Goal: Information Seeking & Learning: Learn about a topic

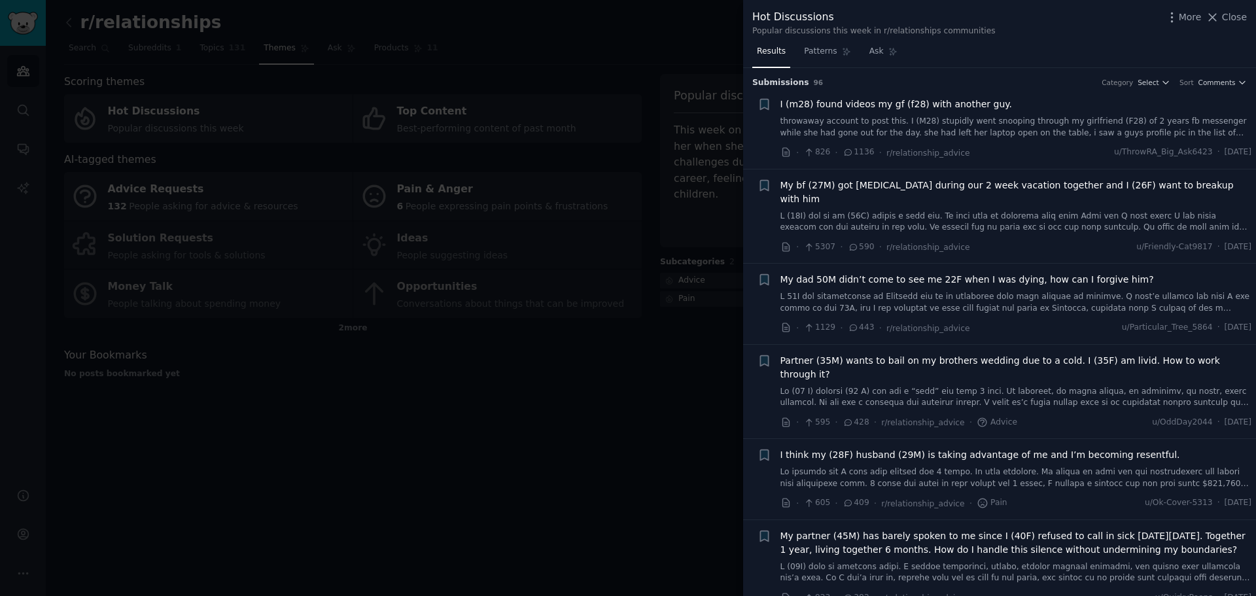
click at [657, 453] on div at bounding box center [628, 298] width 1256 height 596
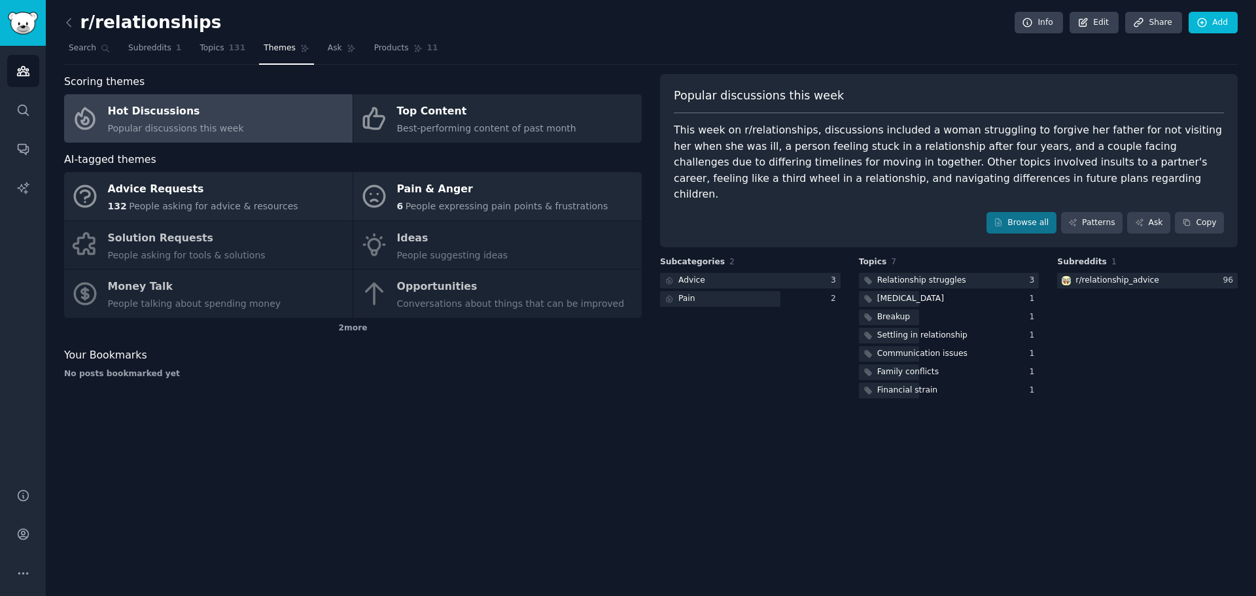
click at [491, 248] on div "Advice Requests 132 People asking for advice & resources Pain & Anger 6 People …" at bounding box center [353, 245] width 578 height 146
click at [410, 232] on div "Advice Requests 132 People asking for advice & resources Pain & Anger 6 People …" at bounding box center [353, 245] width 578 height 146
click at [175, 238] on div "Advice Requests 132 People asking for advice & resources Pain & Anger 6 People …" at bounding box center [353, 245] width 578 height 146
click at [171, 284] on div "Advice Requests 132 People asking for advice & resources Pain & Anger 6 People …" at bounding box center [353, 245] width 578 height 146
drag, startPoint x: 518, startPoint y: 303, endPoint x: 188, endPoint y: 237, distance: 336.8
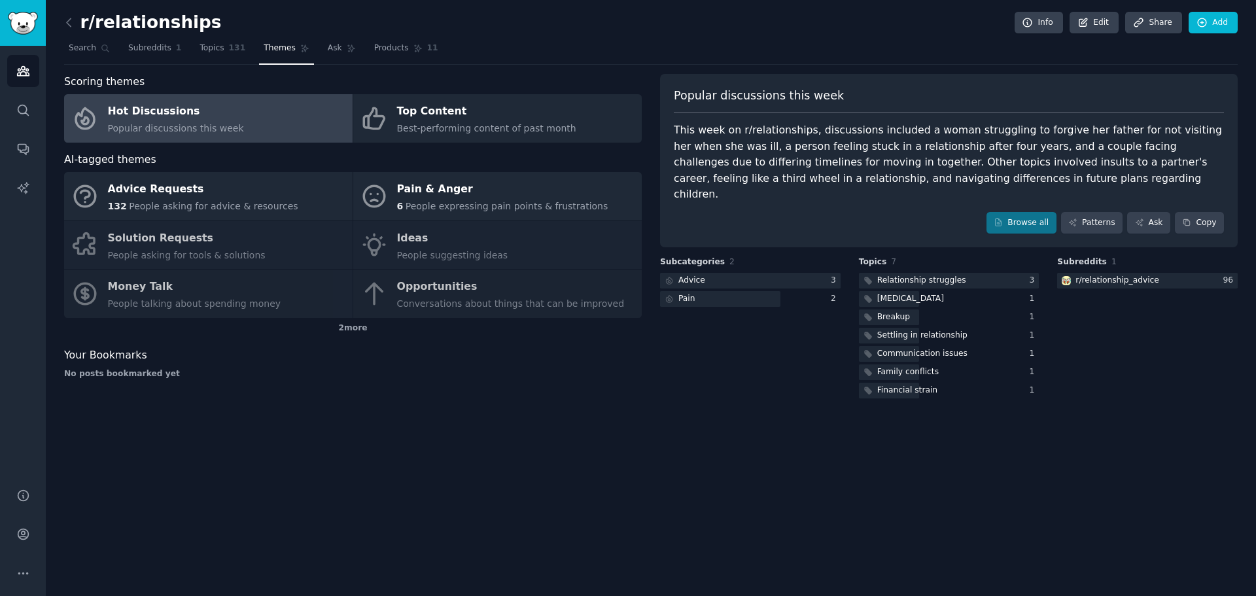
click at [443, 302] on div "Advice Requests 132 People asking for advice & resources Pain & Anger 6 People …" at bounding box center [353, 245] width 578 height 146
click at [361, 332] on div "2 more" at bounding box center [353, 328] width 578 height 21
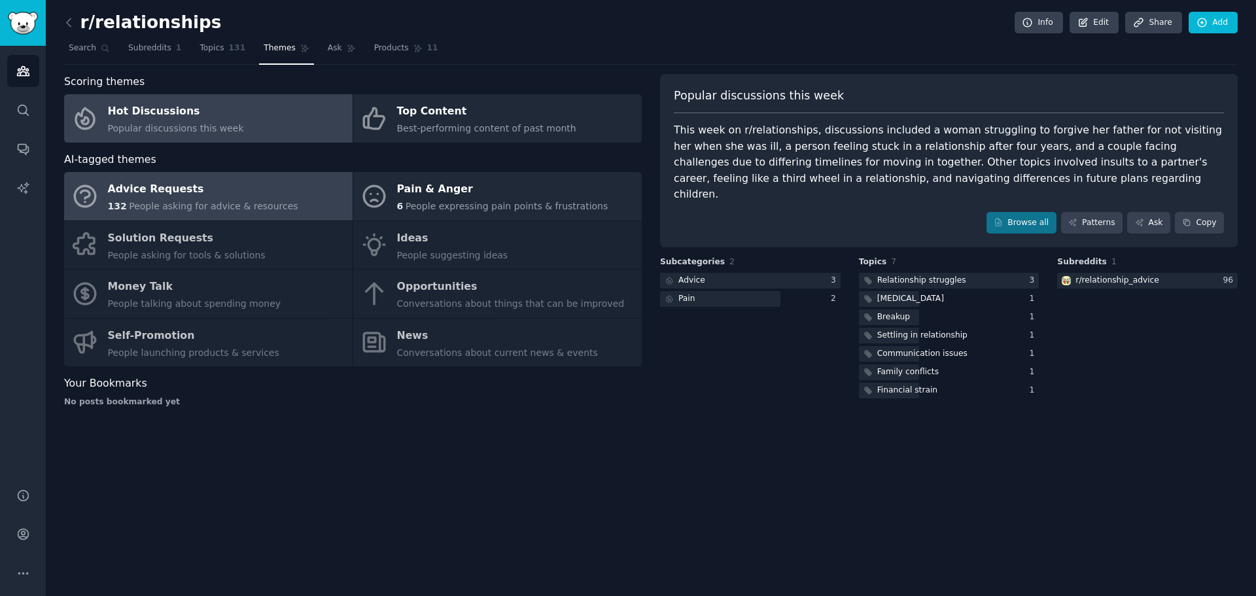
click at [167, 190] on div "Advice Requests" at bounding box center [203, 189] width 190 height 21
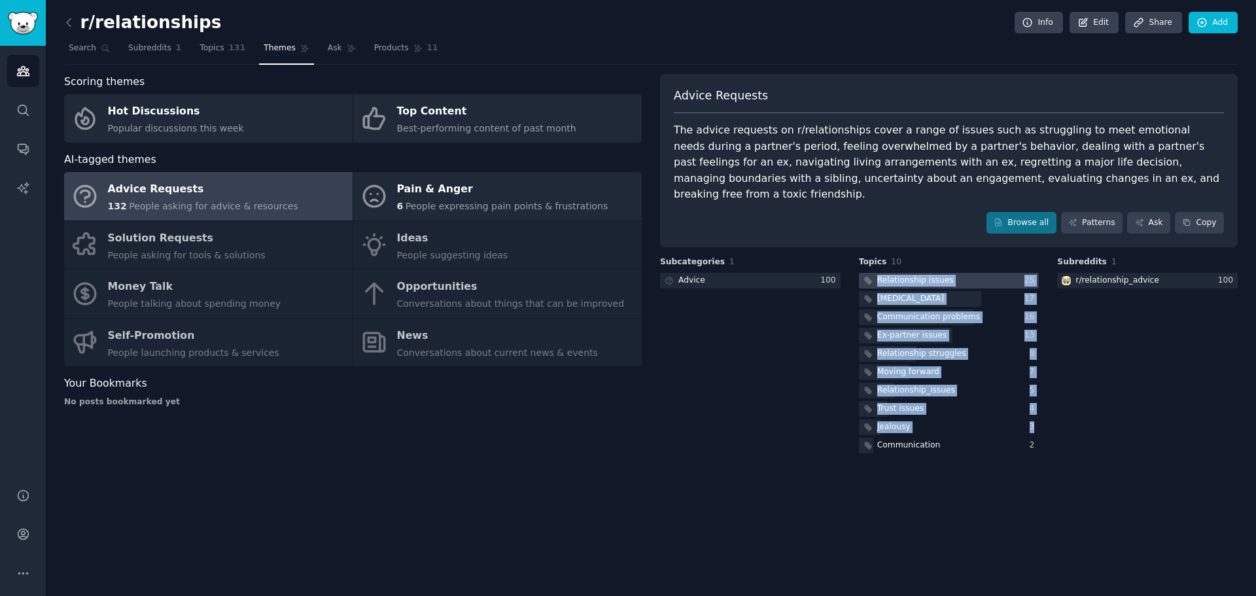
drag, startPoint x: 1046, startPoint y: 429, endPoint x: 871, endPoint y: 264, distance: 240.7
click at [871, 264] on div "Subcategories 1 Advice 100 Topics 10 Relationship issues 25 [MEDICAL_DATA] 17 C…" at bounding box center [949, 356] width 578 height 200
copy div "Relationship issues 25 [MEDICAL_DATA] 17 Communication problems 16 Ex-partner i…"
click at [735, 273] on div at bounding box center [750, 281] width 181 height 16
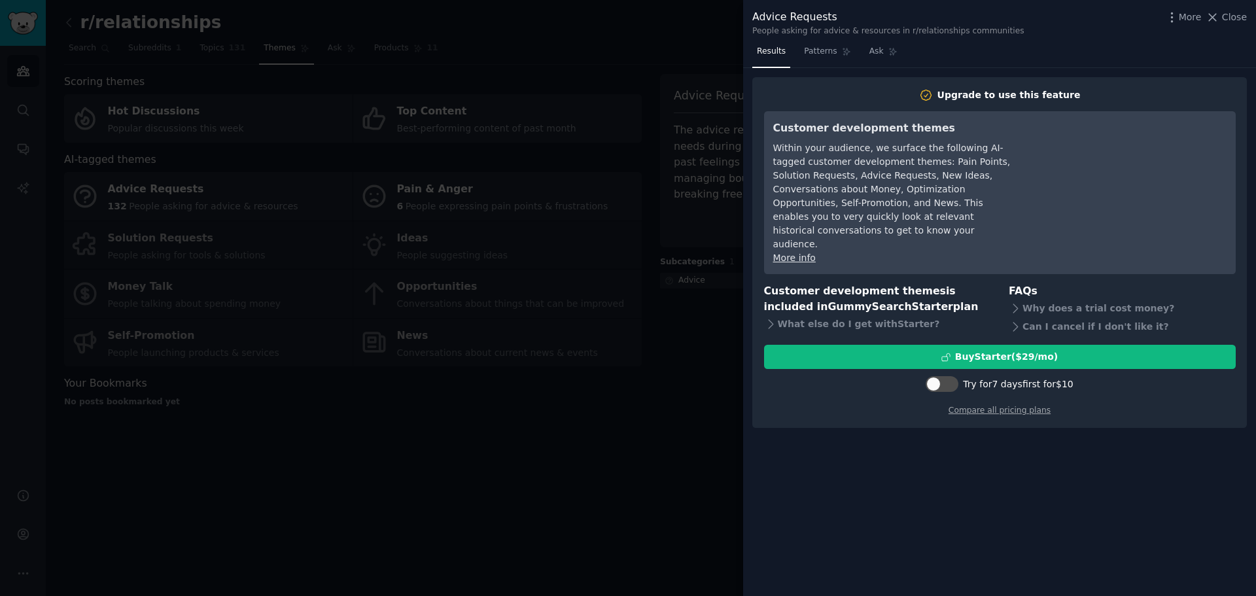
click at [651, 371] on div at bounding box center [628, 298] width 1256 height 596
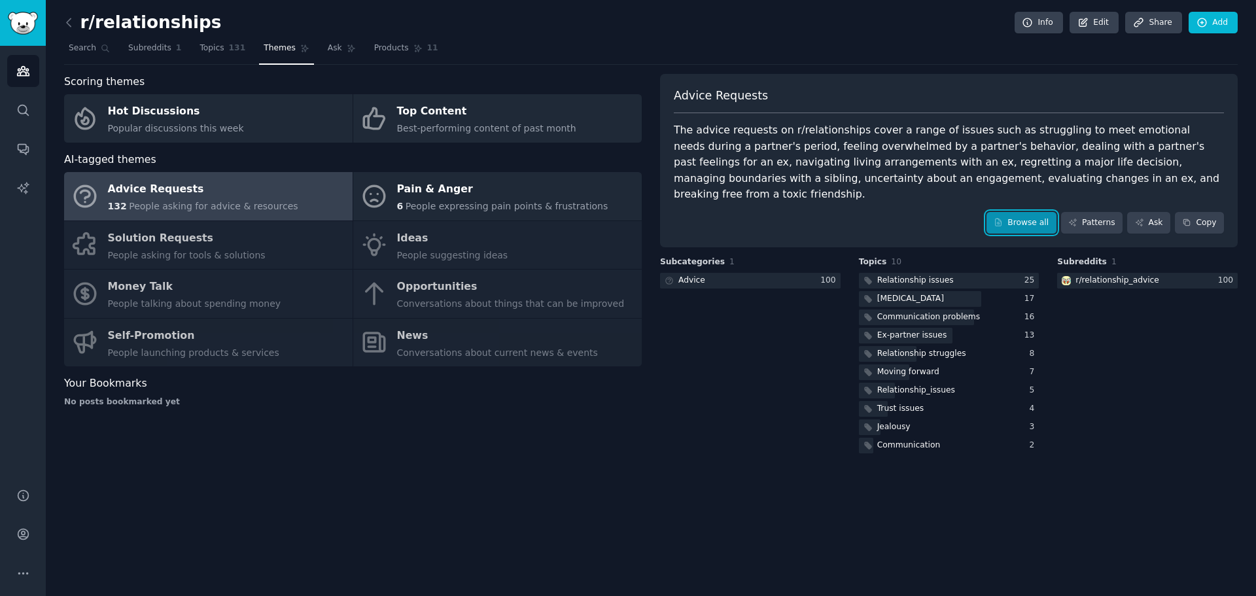
click at [1003, 218] on icon at bounding box center [998, 222] width 9 height 9
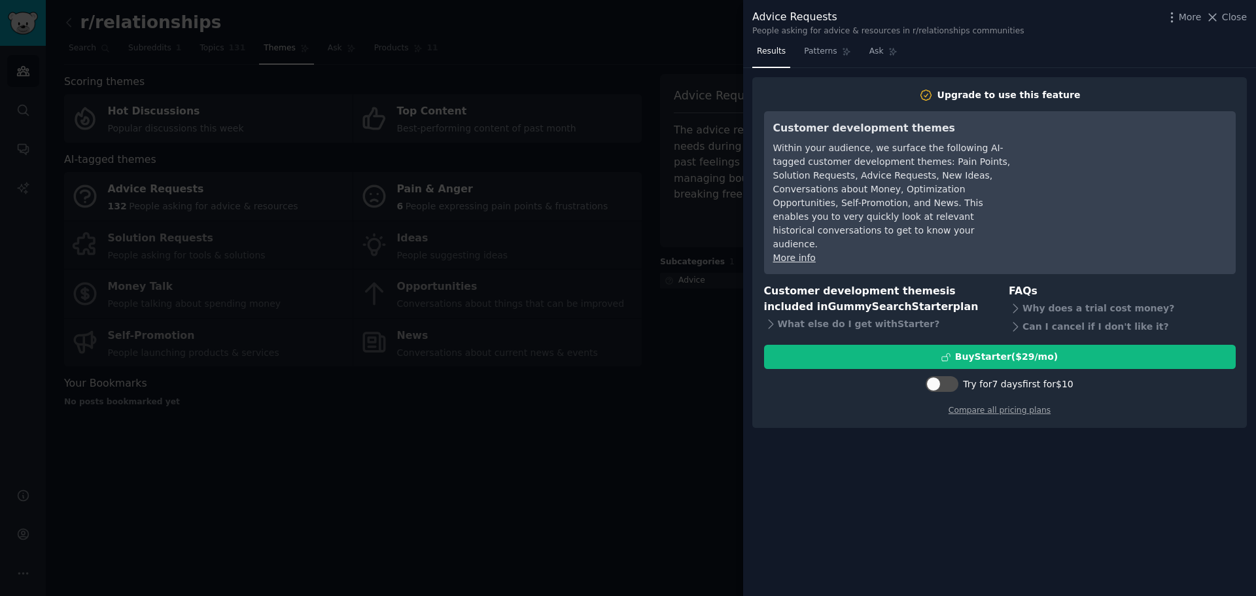
click at [692, 353] on div at bounding box center [628, 298] width 1256 height 596
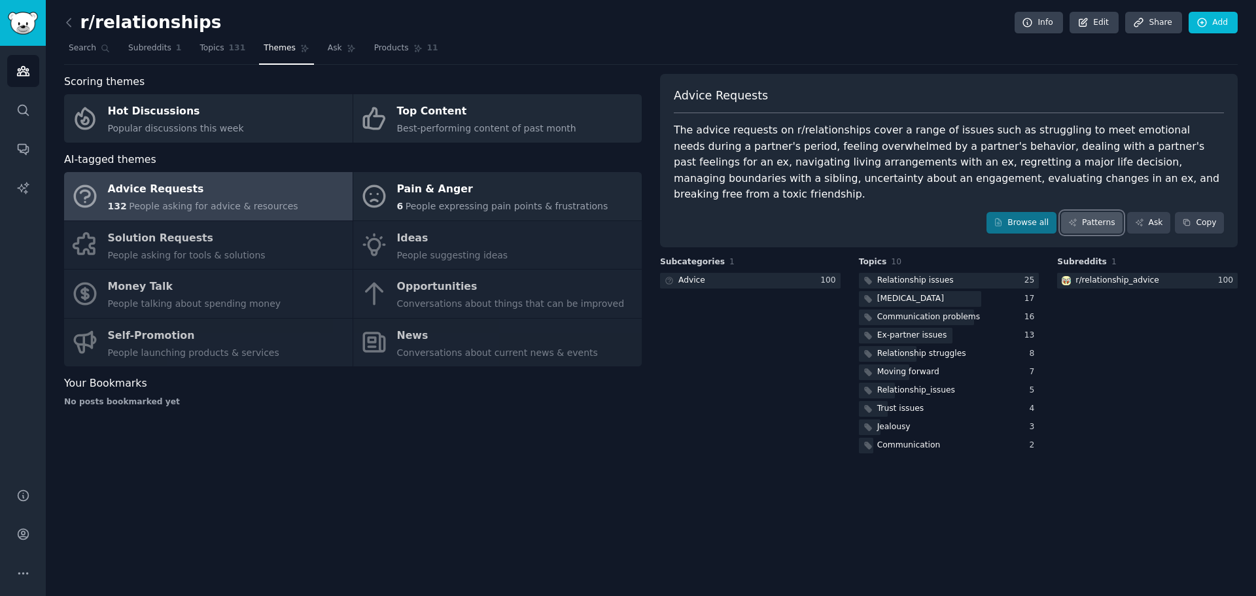
click at [1110, 212] on link "Patterns" at bounding box center [1091, 223] width 61 height 22
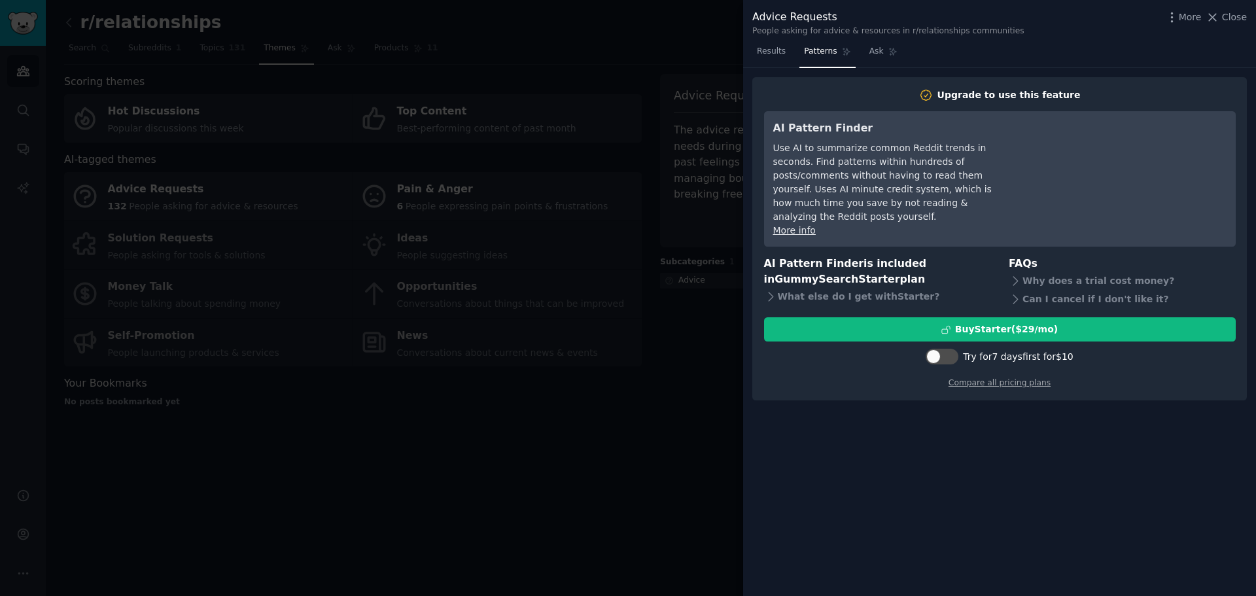
click at [667, 471] on div at bounding box center [628, 298] width 1256 height 596
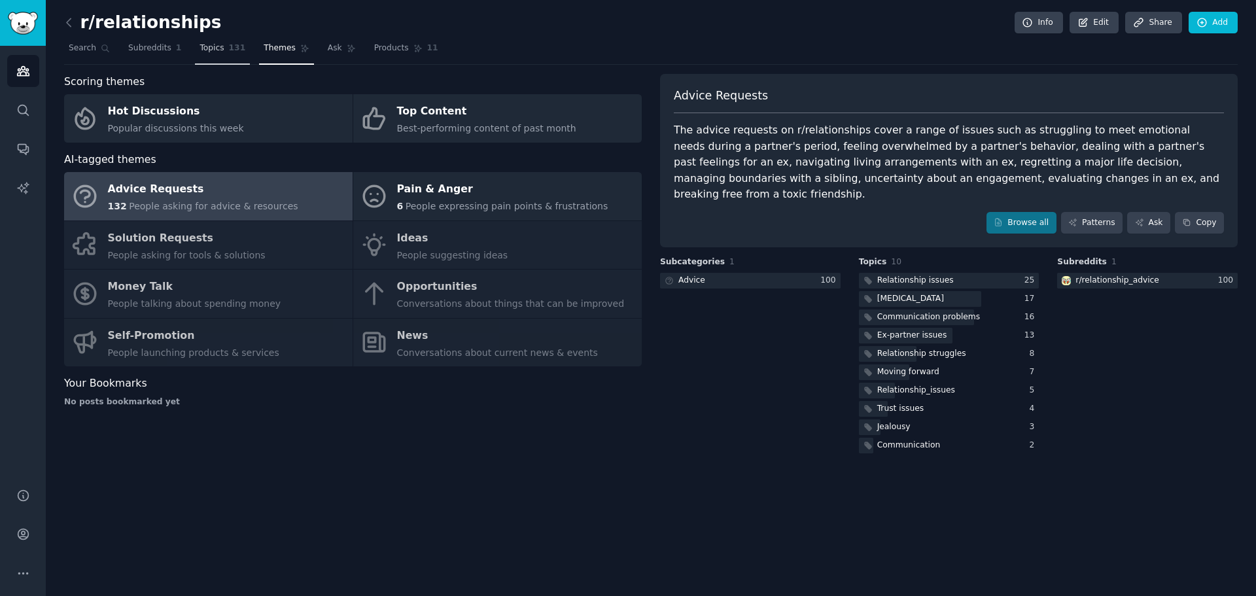
click at [211, 44] on span "Topics" at bounding box center [212, 49] width 24 height 12
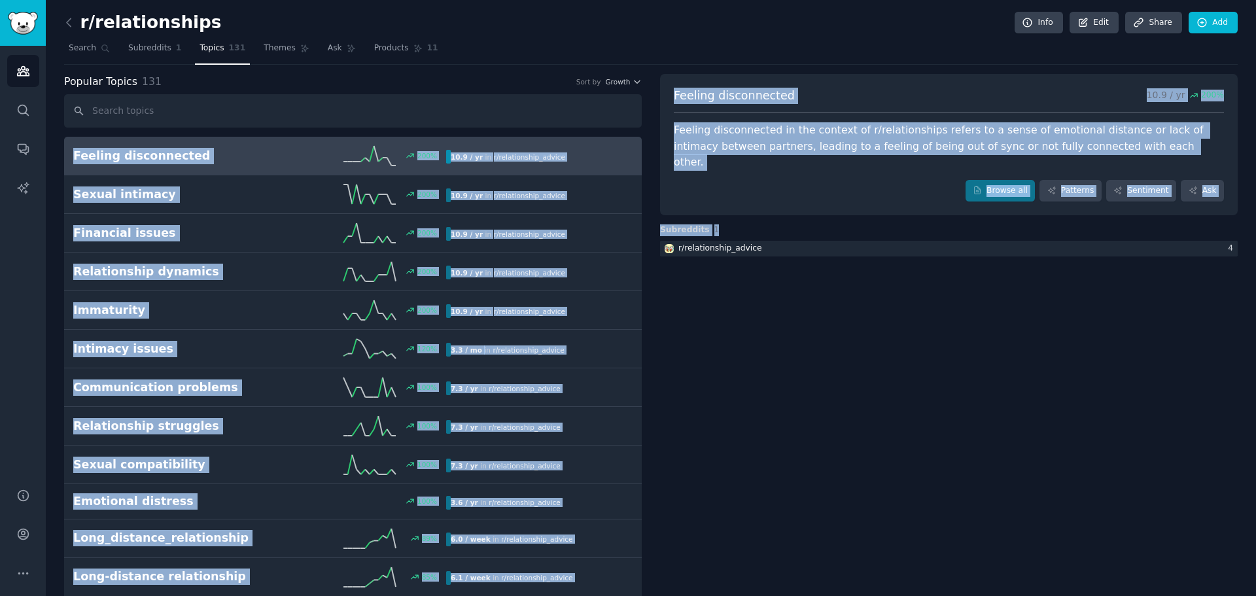
drag, startPoint x: 669, startPoint y: 560, endPoint x: 75, endPoint y: 141, distance: 726.7
copy div "Feeling disconnected 200 % 10.9 / yr in r/ relationship_advice Sexual intimacy …"
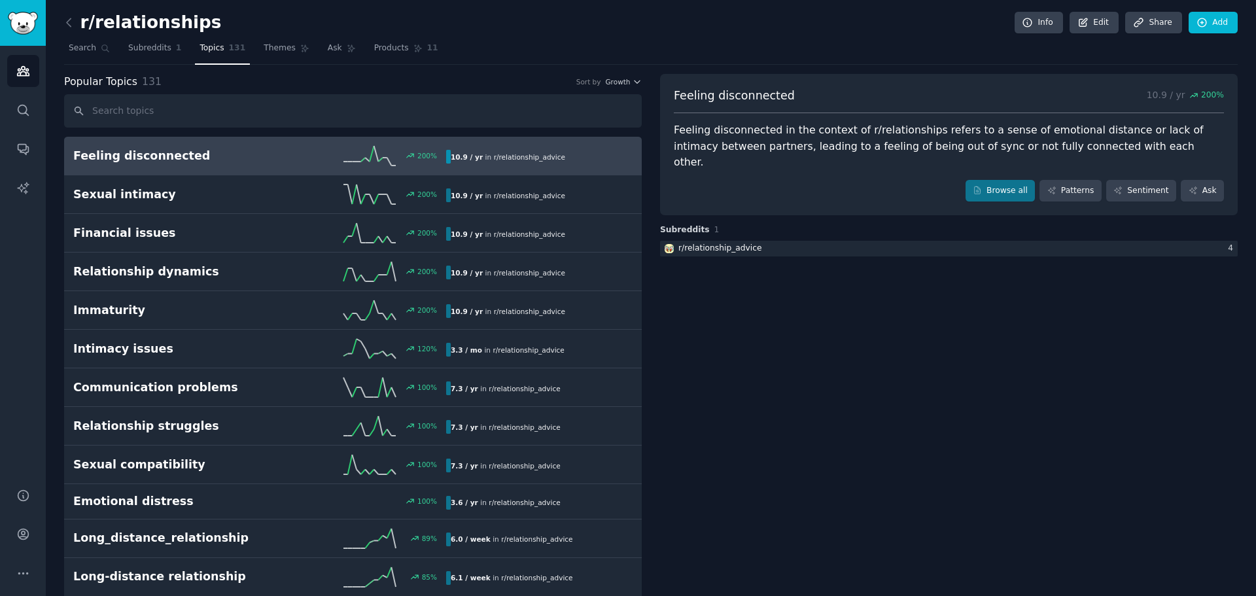
click at [251, 160] on h2 "Feeling disconnected" at bounding box center [166, 156] width 186 height 16
